Goal: Information Seeking & Learning: Learn about a topic

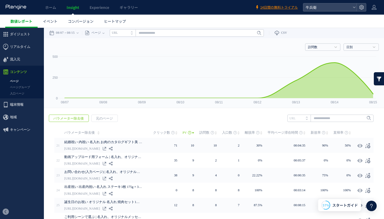
click at [31, 24] on link "数値レポート" at bounding box center [21, 21] width 32 height 13
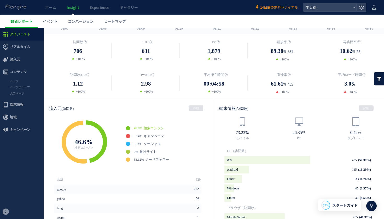
scroll to position [74, 0]
drag, startPoint x: 274, startPoint y: 75, endPoint x: 283, endPoint y: 75, distance: 9.1
click at [283, 75] on span "直帰率" at bounding box center [282, 74] width 10 height 4
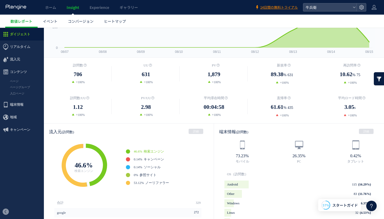
scroll to position [0, 0]
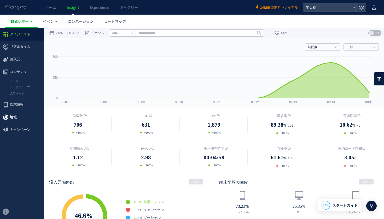
click at [24, 117] on span "地域" at bounding box center [22, 117] width 44 height 13
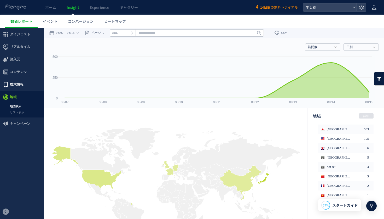
click at [5, 83] on icon at bounding box center [6, 84] width 6 height 6
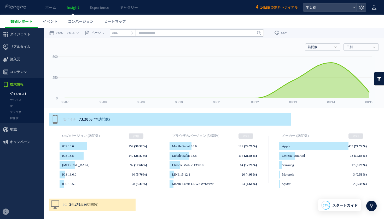
click at [22, 19] on span "数値レポート" at bounding box center [21, 21] width 22 height 5
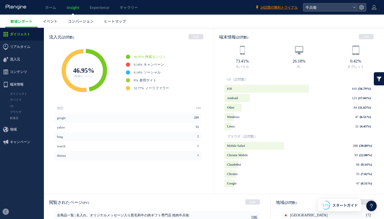
scroll to position [145, 0]
